Goal: Check status: Check status

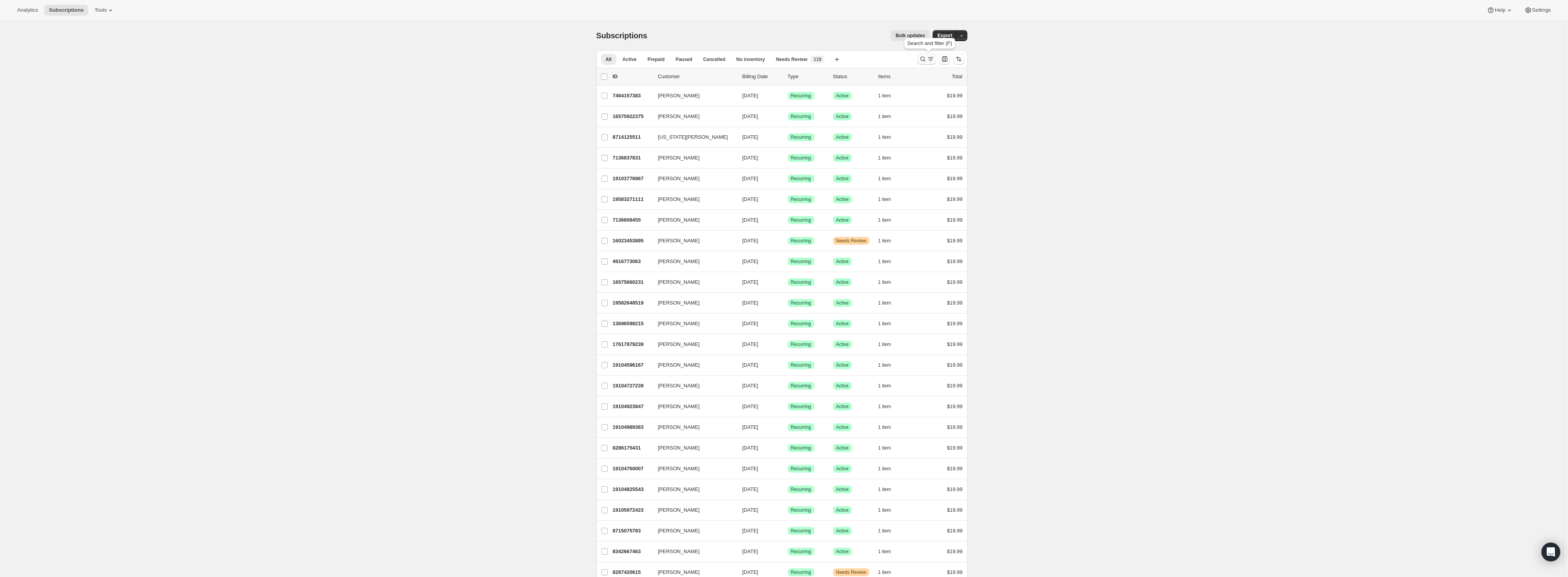
click at [923, 59] on icon "Search and filter results" at bounding box center [922, 58] width 5 height 5
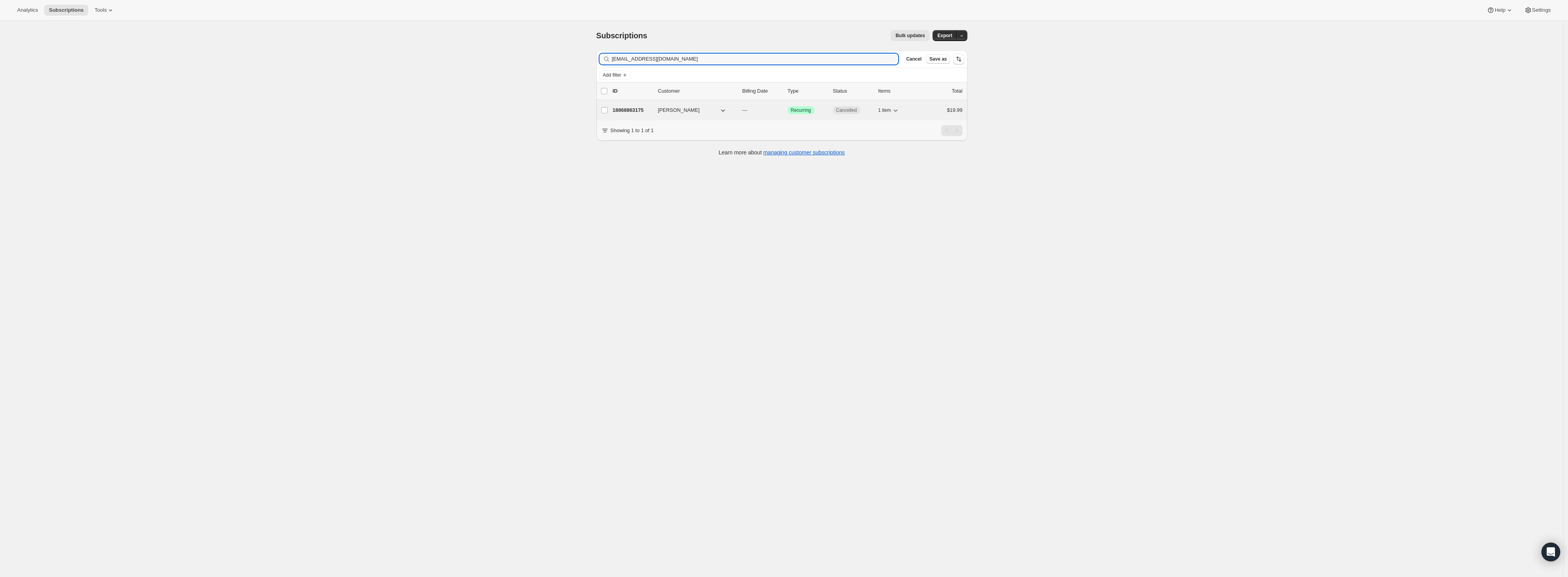
type input "[EMAIL_ADDRESS][DOMAIN_NAME]"
click at [623, 111] on p "18868863175" at bounding box center [632, 110] width 39 height 8
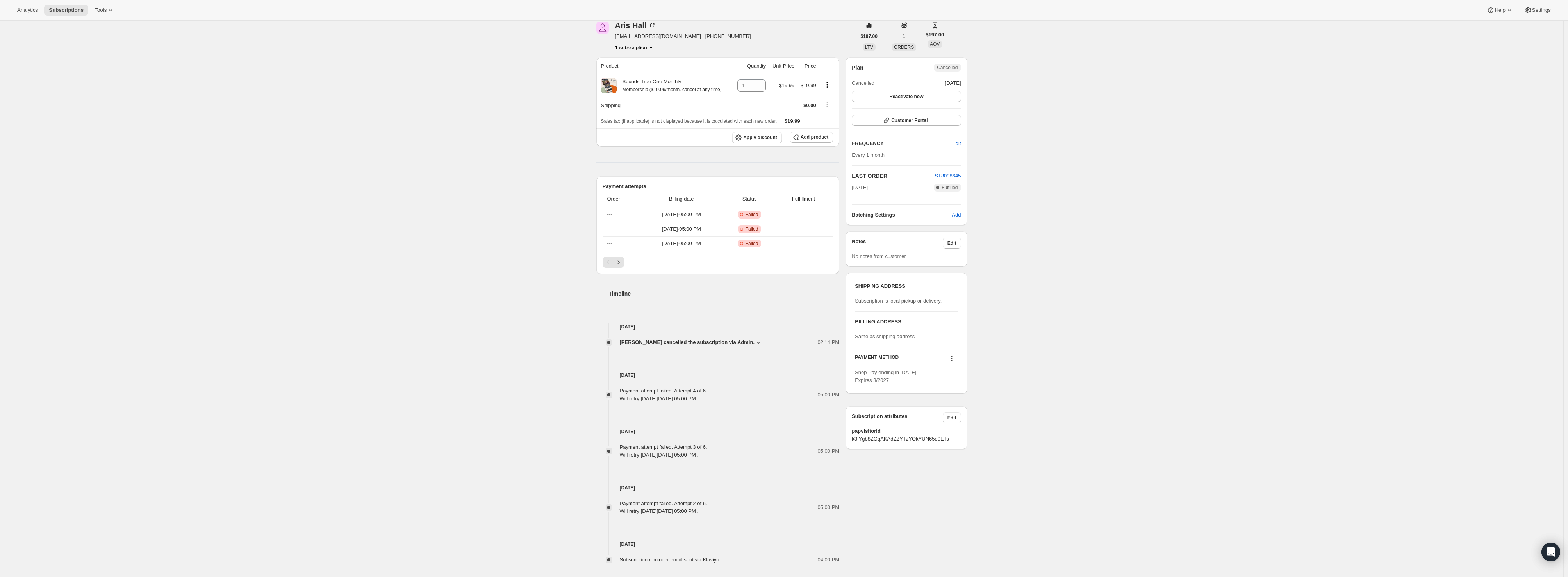
scroll to position [68, 0]
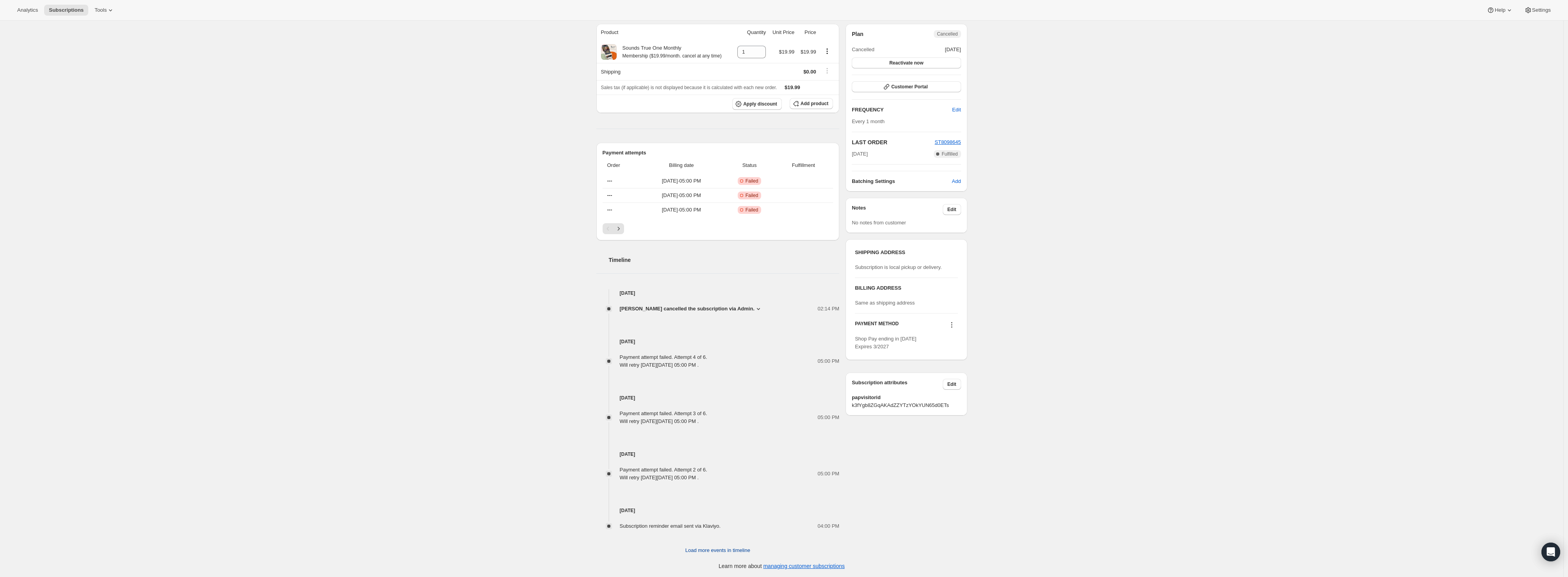
click at [728, 553] on span "Load more events in timeline" at bounding box center [718, 550] width 65 height 8
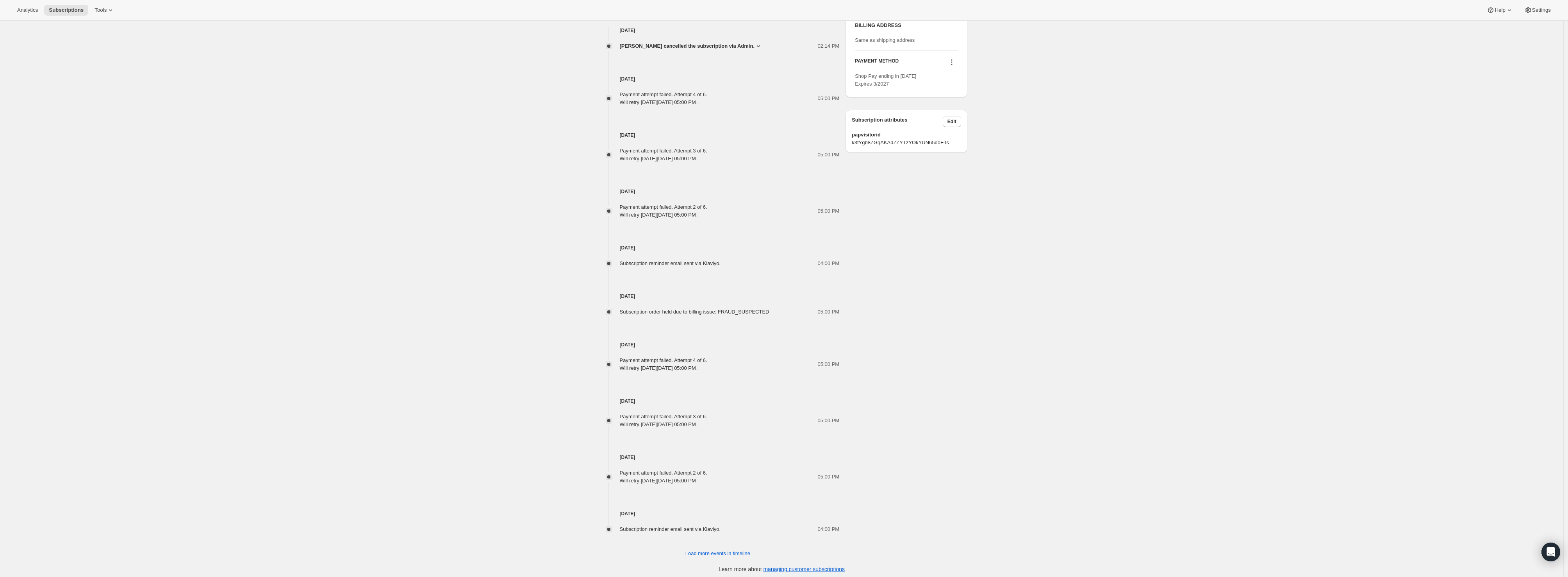
scroll to position [335, 0]
click at [703, 552] on span "Load more events in timeline" at bounding box center [718, 550] width 65 height 8
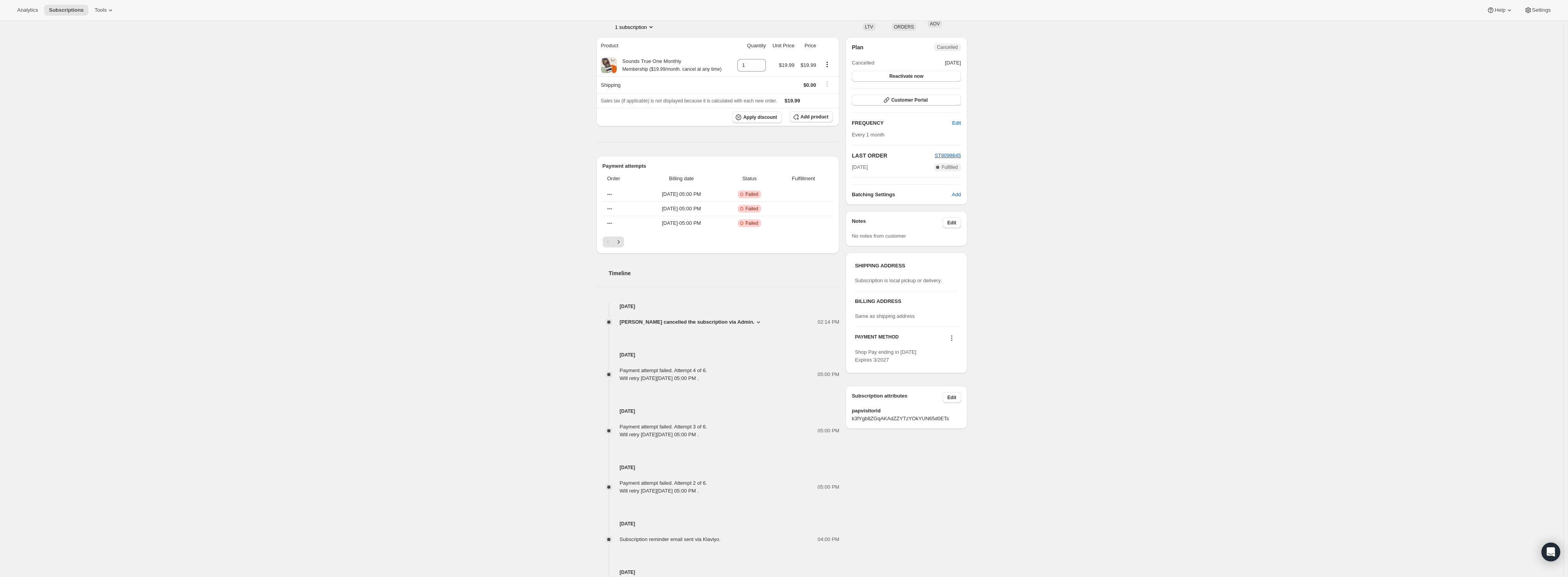
scroll to position [55, 0]
click at [755, 322] on icon at bounding box center [758, 322] width 8 height 8
click at [1140, 332] on div "Subscription #18868863175. This page is ready Subscription #18868863175 Success…" at bounding box center [781, 438] width 1563 height 944
